Goal: Transaction & Acquisition: Purchase product/service

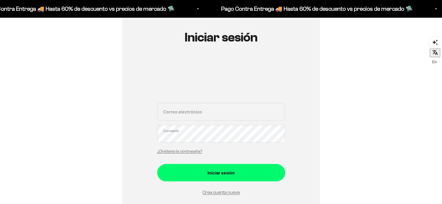
scroll to position [87, 0]
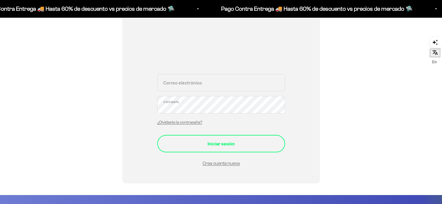
type input "pvidalc@ucentral.edu.co"
click at [233, 141] on div "Iniciar sesión" at bounding box center [221, 144] width 105 height 8
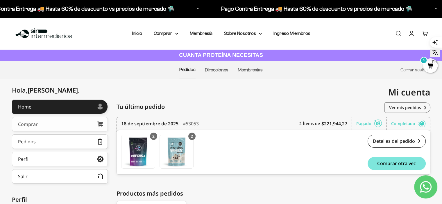
click at [51, 125] on link "Comprar" at bounding box center [60, 124] width 96 height 15
click at [385, 163] on span "Comprar otra vez" at bounding box center [396, 163] width 39 height 5
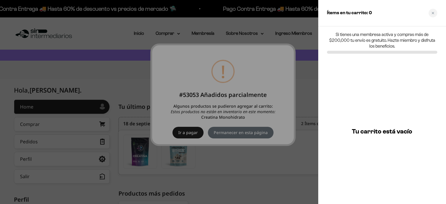
click at [192, 131] on div at bounding box center [223, 102] width 446 height 204
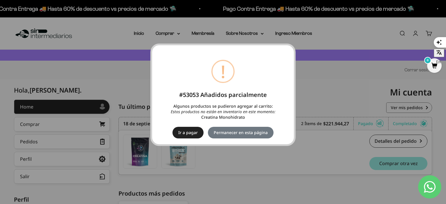
click at [194, 133] on button "Ir a pagar" at bounding box center [188, 133] width 31 height 12
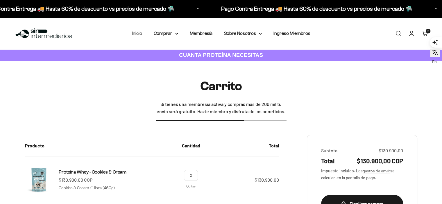
click at [138, 35] on link "Inicio" at bounding box center [137, 33] width 10 height 5
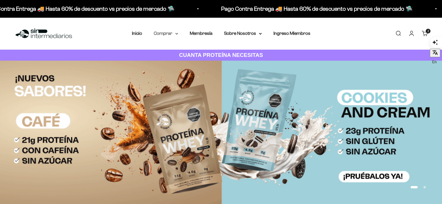
click at [177, 34] on icon at bounding box center [176, 33] width 2 height 1
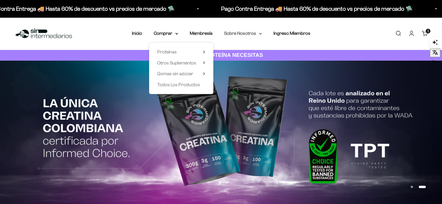
click at [260, 35] on summary "Sobre Nosotros" at bounding box center [243, 34] width 38 height 8
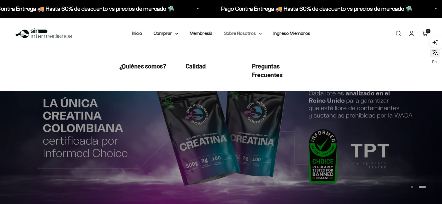
click at [260, 34] on icon at bounding box center [260, 34] width 3 height 2
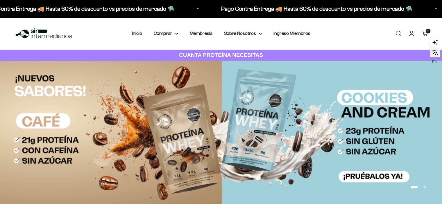
click at [426, 35] on link "Carrito 2 artículos 2" at bounding box center [424, 33] width 6 height 6
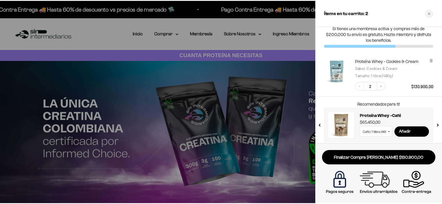
scroll to position [10, 0]
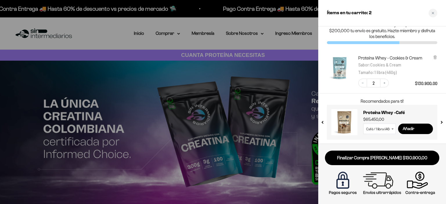
click at [263, 43] on div at bounding box center [223, 102] width 446 height 204
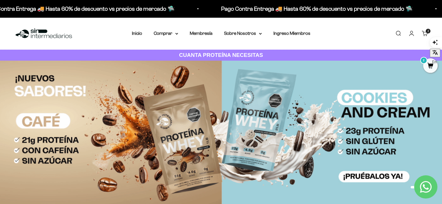
click at [427, 33] on cart-count "2 artículos 2" at bounding box center [428, 31] width 5 height 5
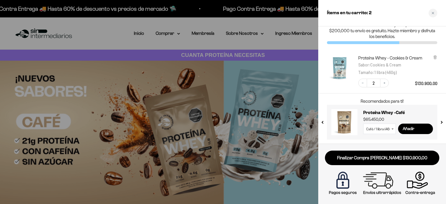
click at [290, 45] on div at bounding box center [223, 102] width 446 height 204
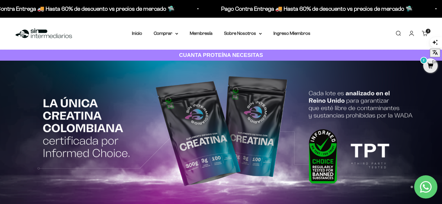
click at [410, 37] on link "Cuenta" at bounding box center [411, 33] width 6 height 6
click at [412, 35] on link "Cuenta" at bounding box center [411, 33] width 6 height 6
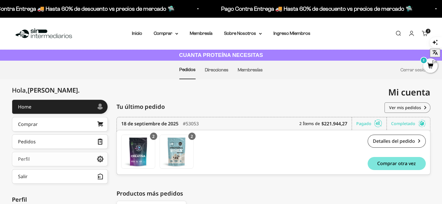
click at [44, 159] on link "Perfil" at bounding box center [60, 159] width 96 height 15
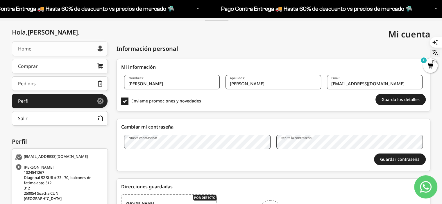
scroll to position [15, 0]
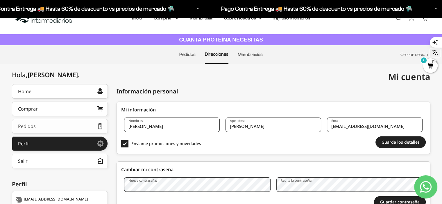
click at [59, 127] on link "Pedidos" at bounding box center [60, 126] width 96 height 15
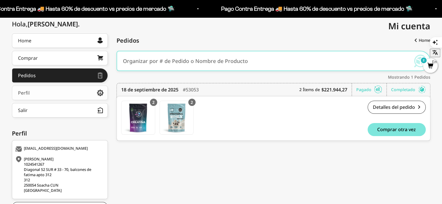
scroll to position [58, 0]
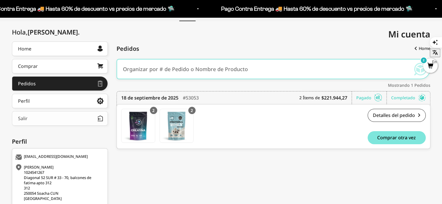
click at [72, 120] on button "Salir" at bounding box center [60, 118] width 96 height 15
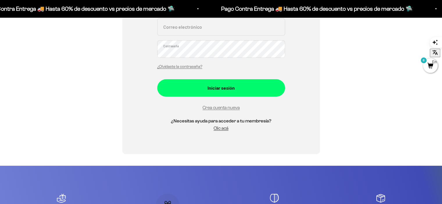
scroll to position [203, 0]
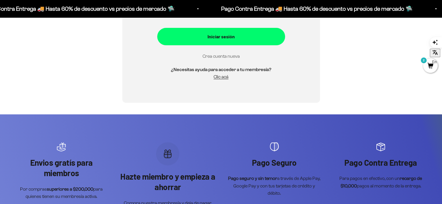
type input "[EMAIL_ADDRESS][DOMAIN_NAME]"
click at [214, 56] on link "Crea cuenta nueva" at bounding box center [220, 56] width 37 height 5
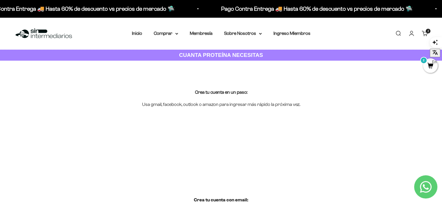
type input "[EMAIL_ADDRESS][DOMAIN_NAME]"
click at [373, 119] on div "Crea tu cuenta en un paso: Usa gmail, facebook, outlook o amazon para ingresar …" at bounding box center [221, 98] width 442 height 75
click at [414, 35] on link "Iniciar sesión" at bounding box center [411, 33] width 6 height 6
click at [423, 35] on link "Carrito 2 artículos 2" at bounding box center [424, 33] width 6 height 6
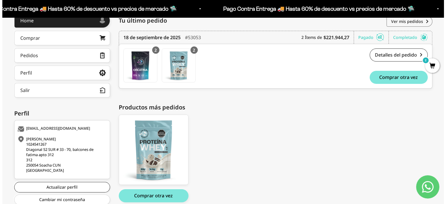
scroll to position [87, 0]
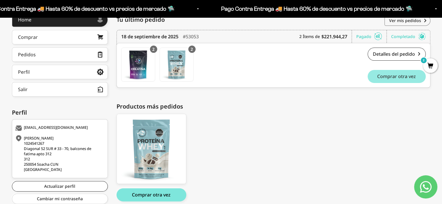
click at [393, 76] on span "Comprar otra vez" at bounding box center [396, 76] width 39 height 5
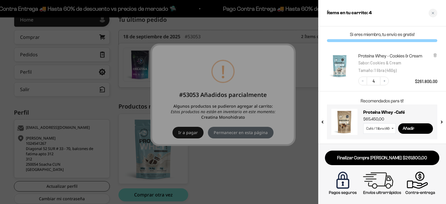
click at [399, 159] on link "Finalizar Compra [PERSON_NAME] $261.800,00" at bounding box center [382, 158] width 114 height 15
